Goal: Information Seeking & Learning: Learn about a topic

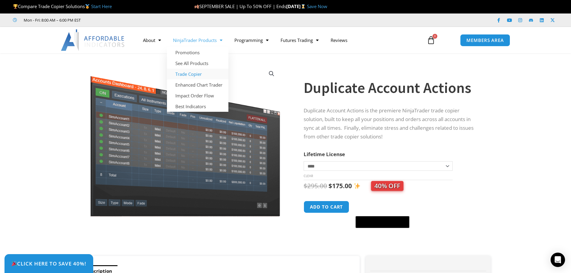
click at [200, 75] on link "Trade Copier" at bounding box center [197, 74] width 61 height 11
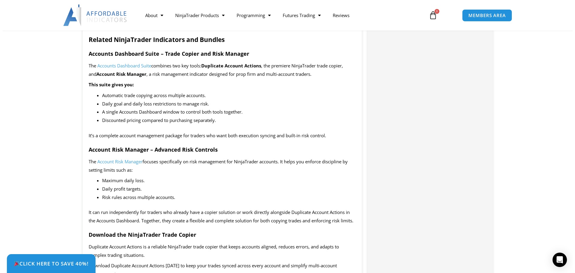
scroll to position [599, 0]
